Goal: Task Accomplishment & Management: Use online tool/utility

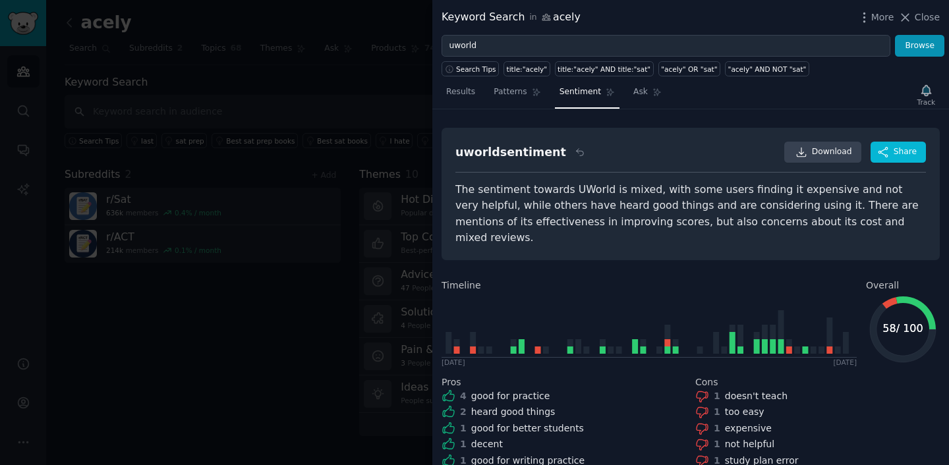
scroll to position [123, 0]
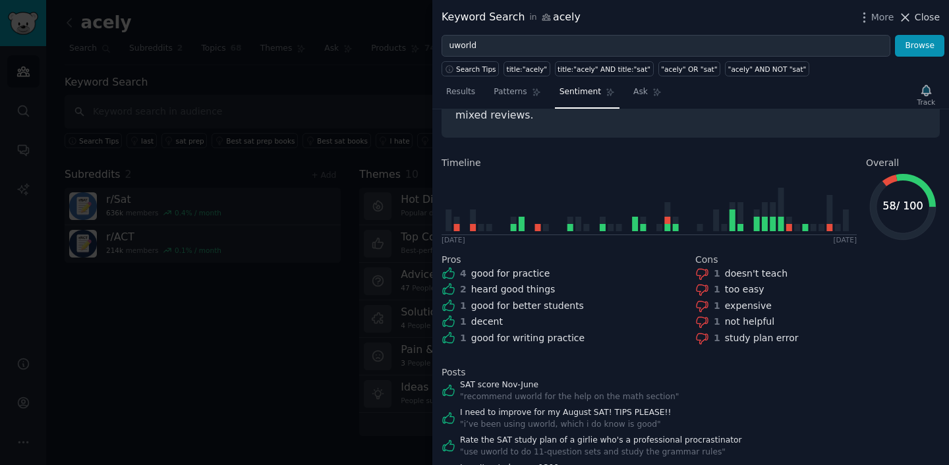
click at [921, 21] on span "Close" at bounding box center [927, 18] width 25 height 14
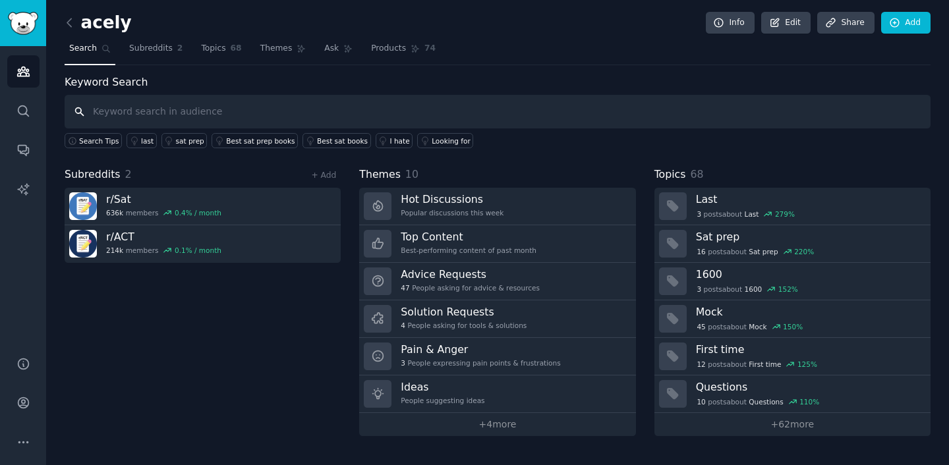
click at [288, 110] on input "text" at bounding box center [498, 112] width 866 height 34
click at [102, 19] on h2 "acely" at bounding box center [98, 23] width 67 height 21
click at [140, 109] on input "text" at bounding box center [498, 112] width 866 height 34
type input "г"
type input "[PERSON_NAME]"
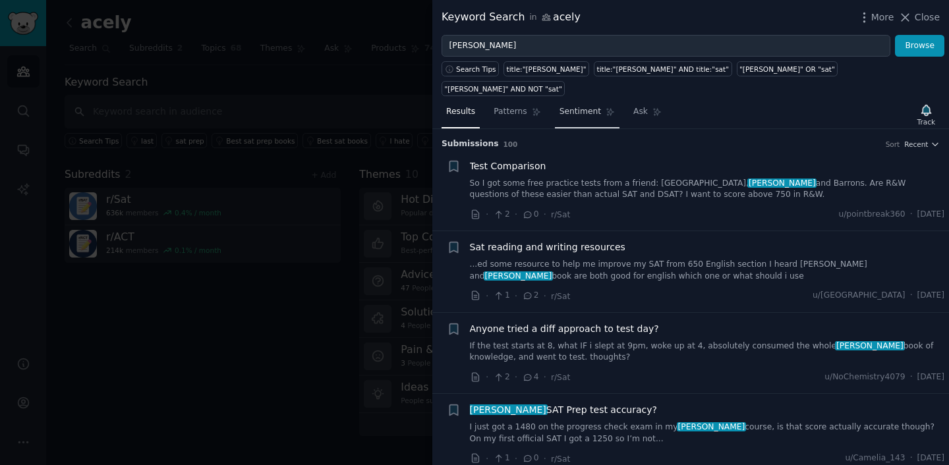
click at [585, 106] on span "Sentiment" at bounding box center [580, 112] width 42 height 12
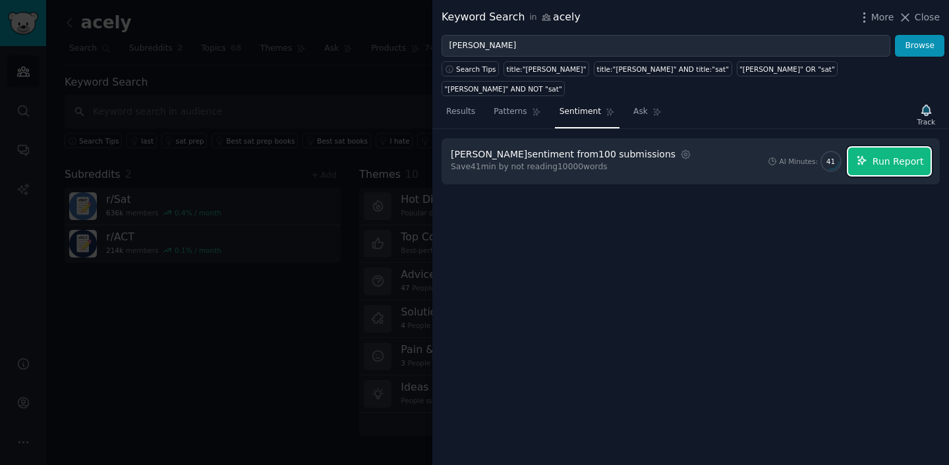
click at [883, 149] on button "Run Report" at bounding box center [889, 162] width 82 height 28
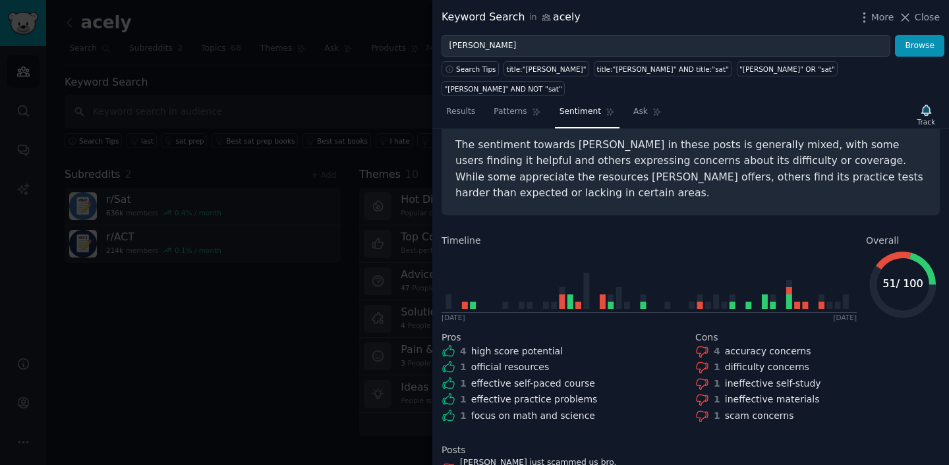
scroll to position [63, 0]
